Goal: Task Accomplishment & Management: Use online tool/utility

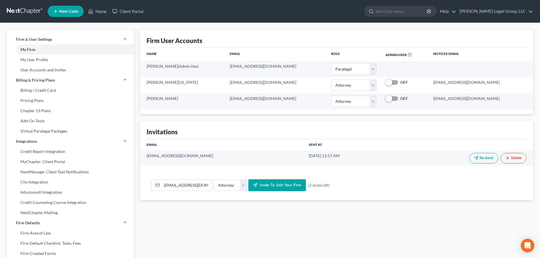
select select "1"
select select "0"
select select "attorney"
click at [101, 12] on link "Home" at bounding box center [97, 11] width 24 height 10
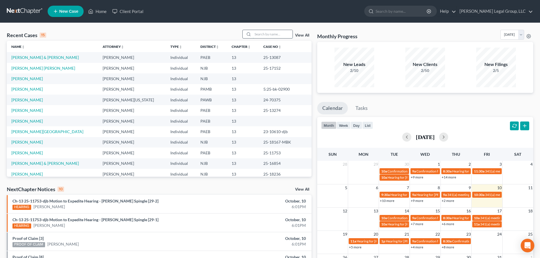
click at [271, 32] on input "search" at bounding box center [273, 34] width 40 height 8
type input "pilgrim"
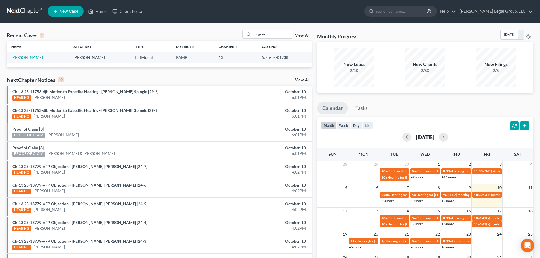
click at [15, 59] on link "[PERSON_NAME]" at bounding box center [26, 57] width 31 height 5
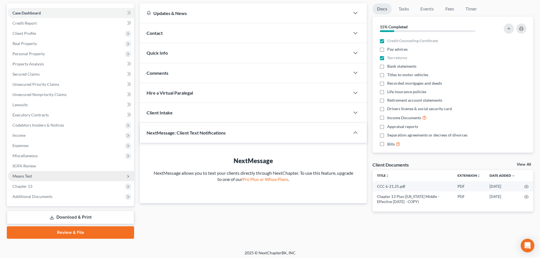
scroll to position [53, 0]
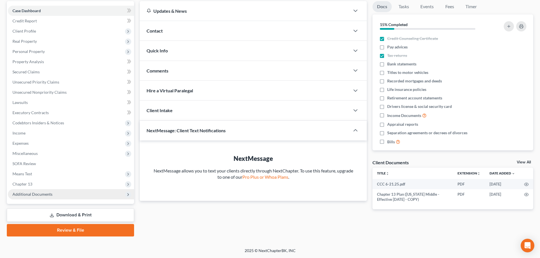
drag, startPoint x: 48, startPoint y: 191, endPoint x: 48, endPoint y: 195, distance: 4.0
click at [48, 191] on span "Additional Documents" at bounding box center [71, 195] width 126 height 10
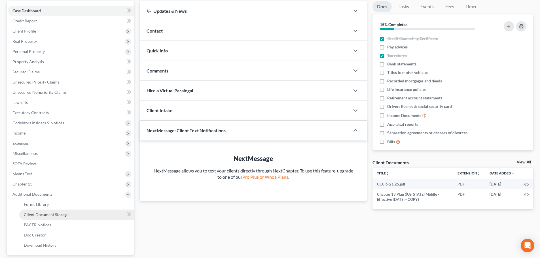
click at [58, 220] on link "Client Document Storage" at bounding box center [76, 215] width 115 height 10
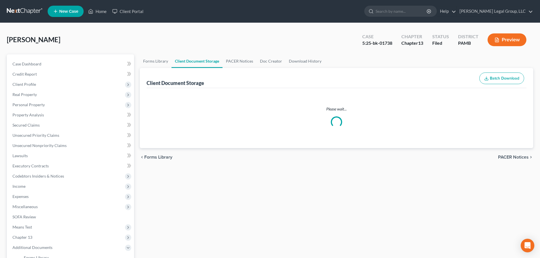
select select "9"
select select "0"
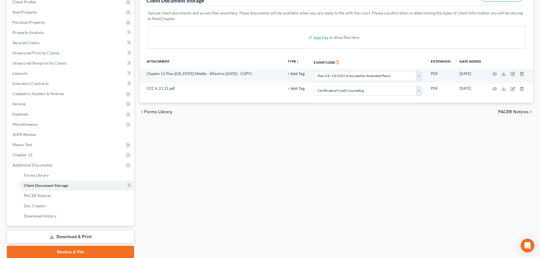
scroll to position [104, 0]
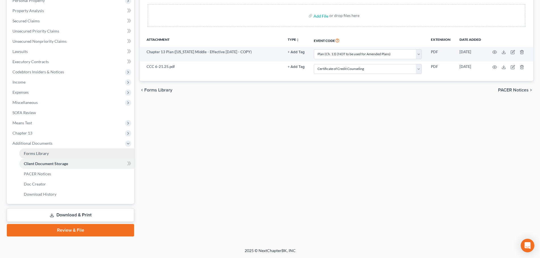
click at [41, 155] on span "Forms Library" at bounding box center [36, 153] width 25 height 5
